Goal: Transaction & Acquisition: Purchase product/service

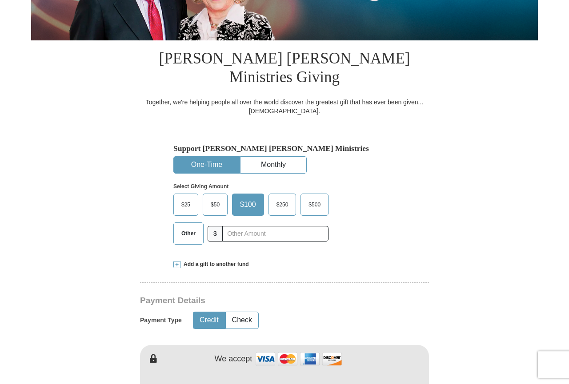
scroll to position [211, 0]
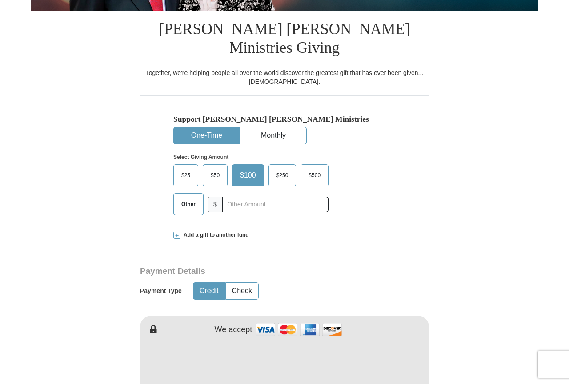
click at [311, 169] on span "$500" at bounding box center [314, 175] width 21 height 13
click at [0, 0] on input "$500" at bounding box center [0, 0] width 0 height 0
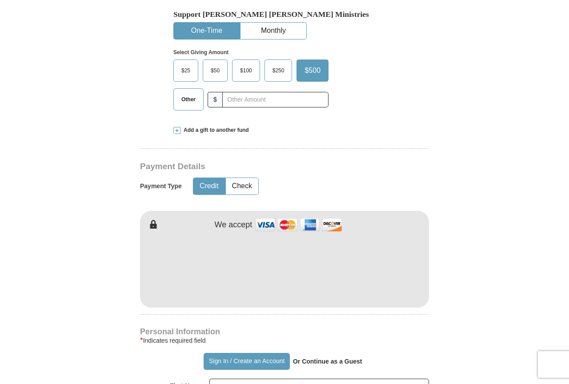
scroll to position [317, 0]
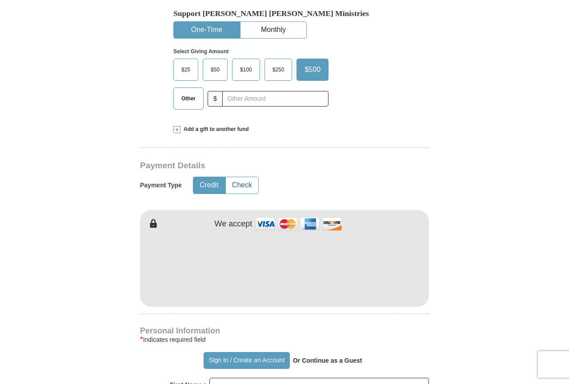
click at [240, 177] on button "Check" at bounding box center [242, 185] width 32 height 16
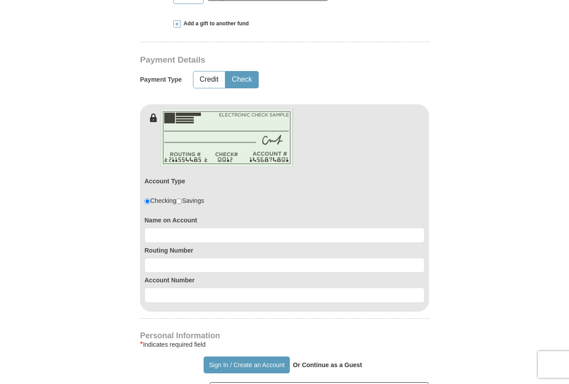
scroll to position [529, 0]
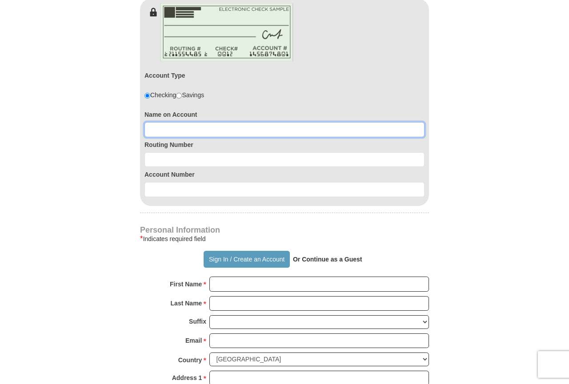
click at [172, 122] on input at bounding box center [284, 129] width 280 height 15
type input "[PERSON_NAME], [US_STATE][PERSON_NAME]"
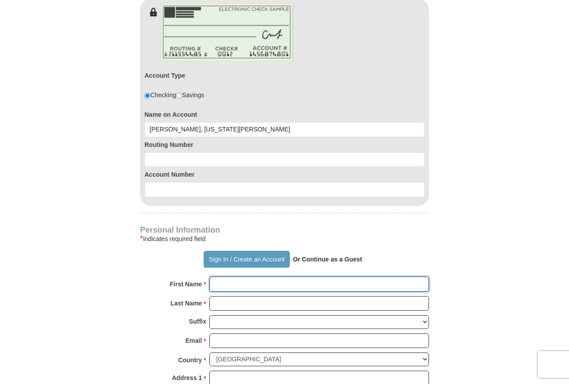
type input "[PERSON_NAME] GEOR"
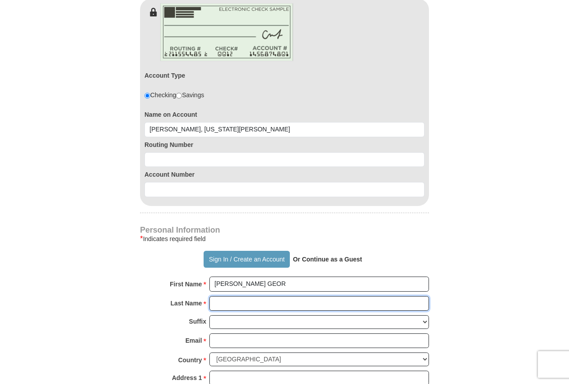
type input "KAUCHICH"
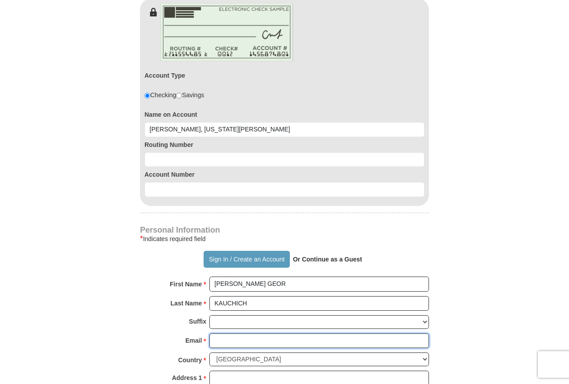
type input "[EMAIL_ADDRESS][DOMAIN_NAME]"
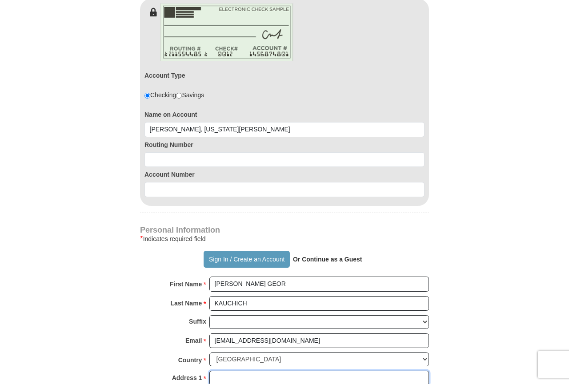
type input "[STREET_ADDRESS][PERSON_NAME]"
type input "[GEOGRAPHIC_DATA]"
select select "WY"
type input "82901-6746"
type input "3073506616"
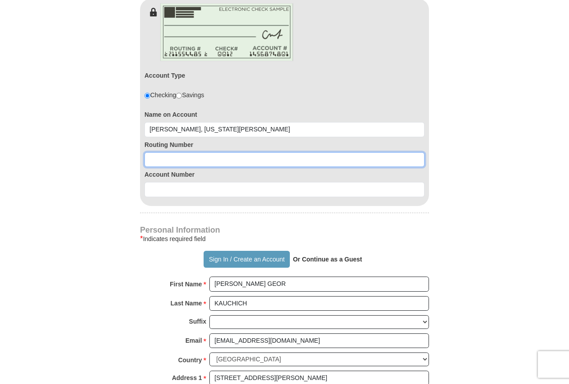
click at [213, 152] on input at bounding box center [284, 159] width 280 height 15
type input "102007011"
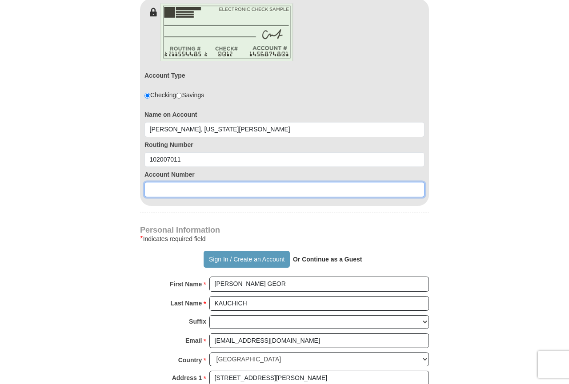
click at [165, 182] on input at bounding box center [284, 189] width 280 height 15
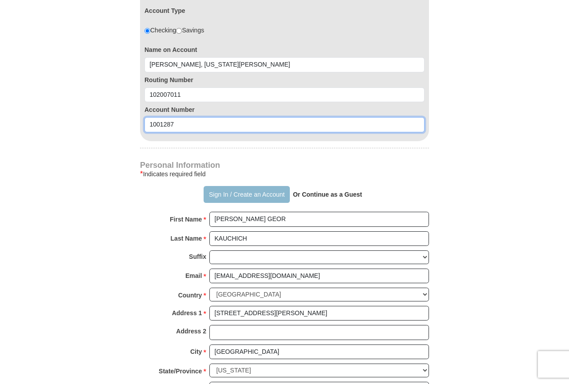
scroll to position [634, 0]
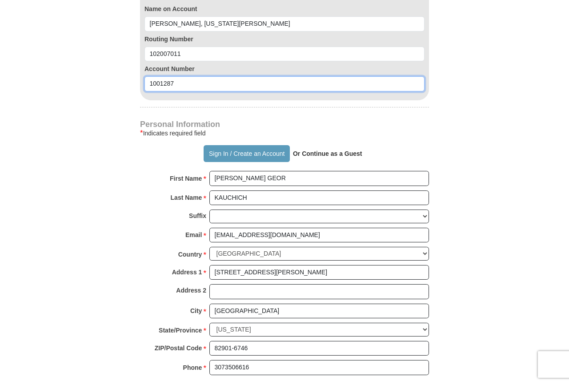
type input "1001287"
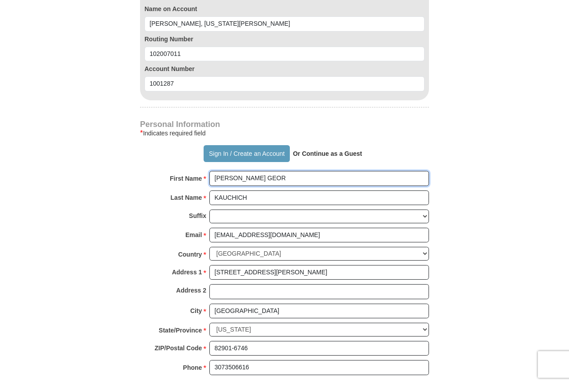
click at [293, 171] on input "[PERSON_NAME] GEOR" at bounding box center [318, 178] width 219 height 15
drag, startPoint x: 232, startPoint y: 159, endPoint x: 274, endPoint y: 159, distance: 42.2
click at [274, 171] on input "[PERSON_NAME] GEOR" at bounding box center [318, 178] width 219 height 15
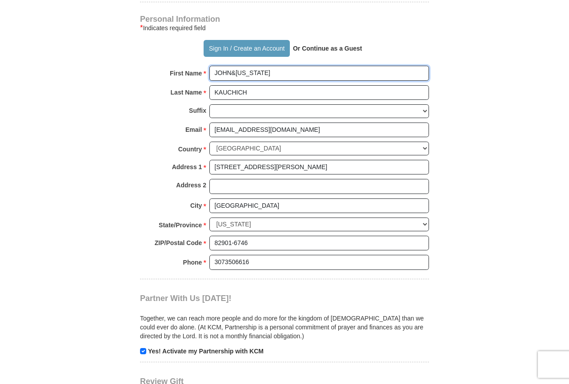
scroll to position [740, 0]
click at [231, 65] on input "JOHN&[US_STATE]" at bounding box center [318, 72] width 219 height 15
click at [238, 65] on input "[PERSON_NAME] &[US_STATE]" at bounding box center [318, 72] width 219 height 15
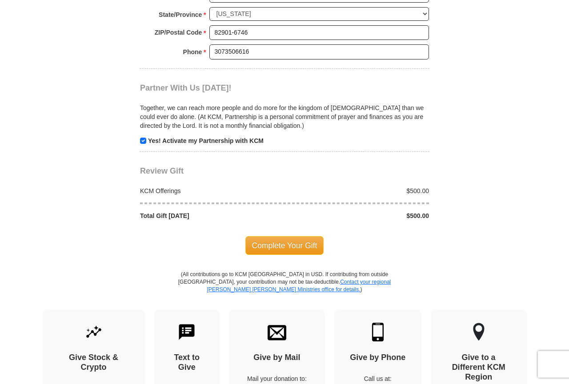
scroll to position [952, 0]
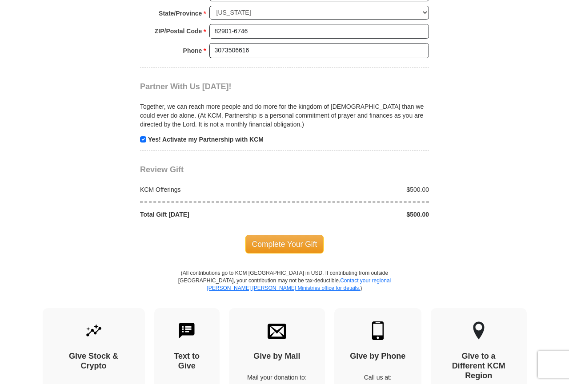
type input "[PERSON_NAME] & [US_STATE]"
click at [140, 136] on input "checkbox" at bounding box center [143, 139] width 6 height 6
checkbox input "false"
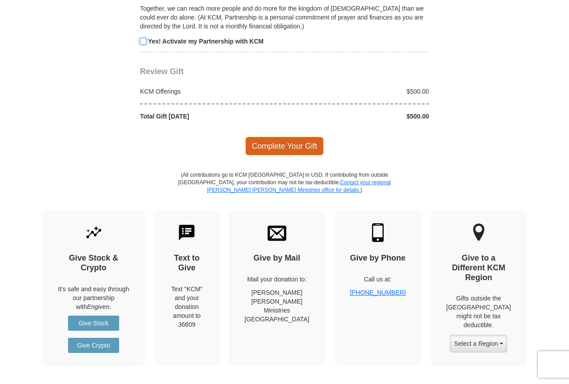
scroll to position [1057, 0]
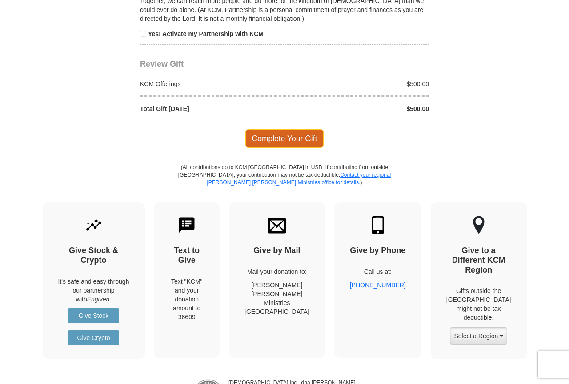
click at [291, 129] on span "Complete Your Gift" at bounding box center [284, 138] width 79 height 19
